Goal: Obtain resource: Download file/media

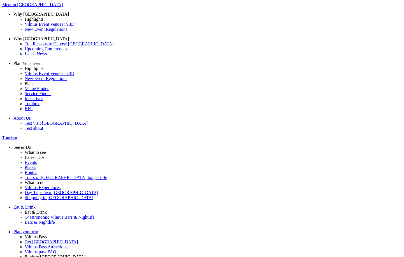
click at [0, 0] on span at bounding box center [0, 0] width 0 height 0
click at [0, 0] on input "Art" at bounding box center [0, 0] width 0 height 0
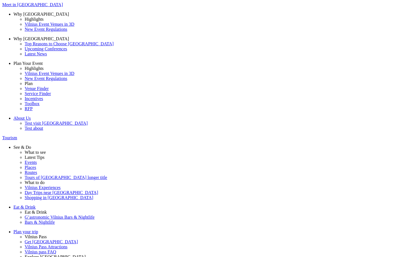
click at [0, 0] on span at bounding box center [0, 0] width 0 height 0
click at [0, 0] on input "Art" at bounding box center [0, 0] width 0 height 0
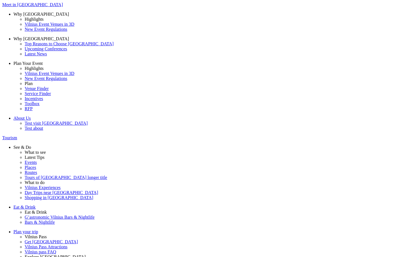
click at [0, 0] on span "Vilnius surroundings" at bounding box center [0, 0] width 0 height 0
click at [0, 0] on input "Vilnius surroundings" at bounding box center [0, 0] width 0 height 0
click at [0, 0] on span at bounding box center [0, 0] width 0 height 0
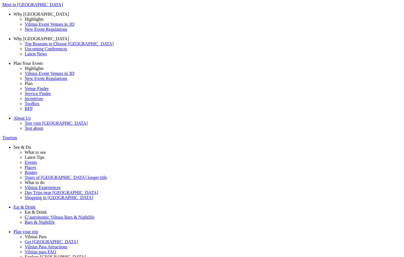
click at [0, 0] on input "Food" at bounding box center [0, 0] width 0 height 0
click at [0, 0] on label "Vilnius surroundings" at bounding box center [0, 0] width 0 height 0
click at [0, 0] on input "Vilnius surroundings" at bounding box center [0, 0] width 0 height 0
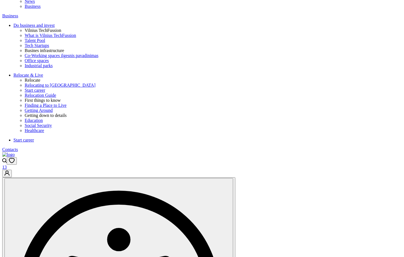
scroll to position [290, 0]
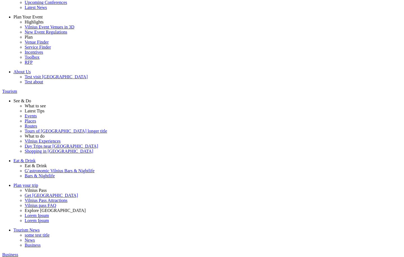
scroll to position [168, 0]
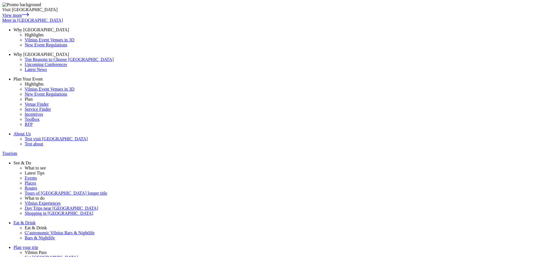
click at [54, 115] on div "6" at bounding box center [27, 112] width 54 height 5
type input "06-10-2025"
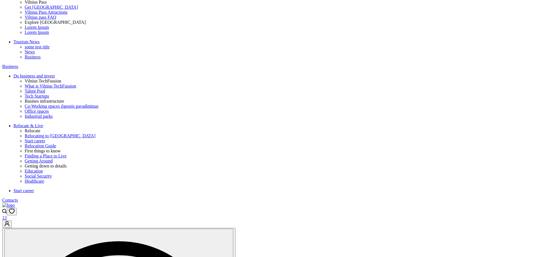
scroll to position [336, 0]
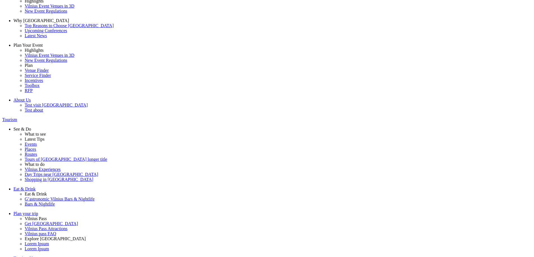
scroll to position [28, 0]
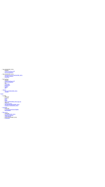
scroll to position [0, 0]
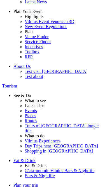
scroll to position [56, 0]
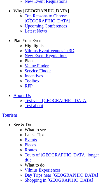
scroll to position [0, 0]
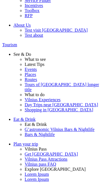
scroll to position [84, 0]
